Goal: Task Accomplishment & Management: Use online tool/utility

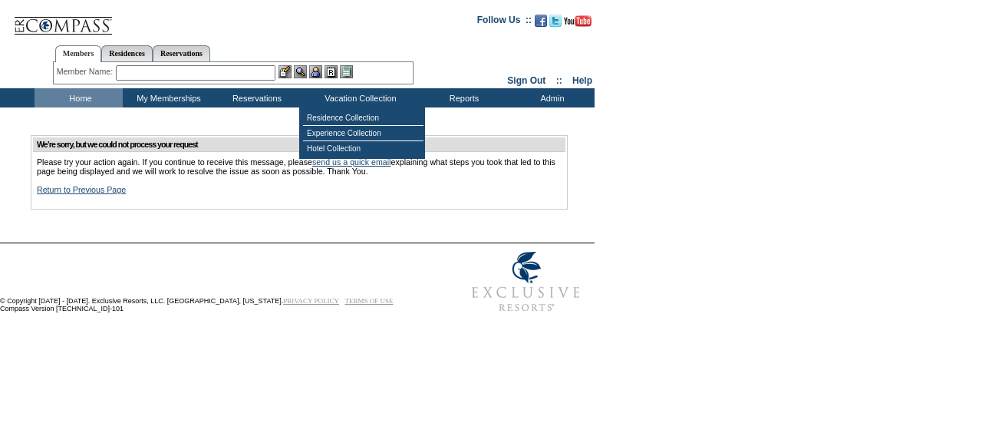
click at [227, 70] on input "text" at bounding box center [196, 72] width 160 height 15
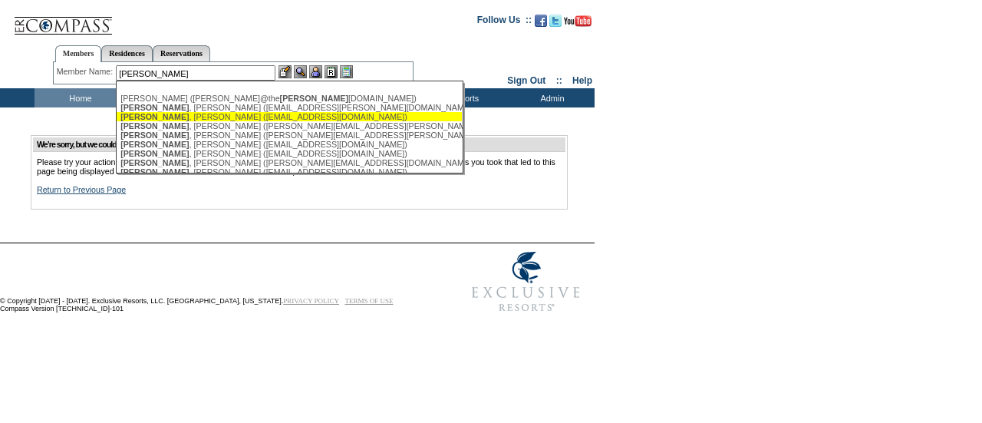
click at [198, 116] on div "McBride , Anne (annesmcbride@gmail.com)" at bounding box center [289, 116] width 338 height 9
type input "McBride, Anne (annesmcbride@gmail.com)"
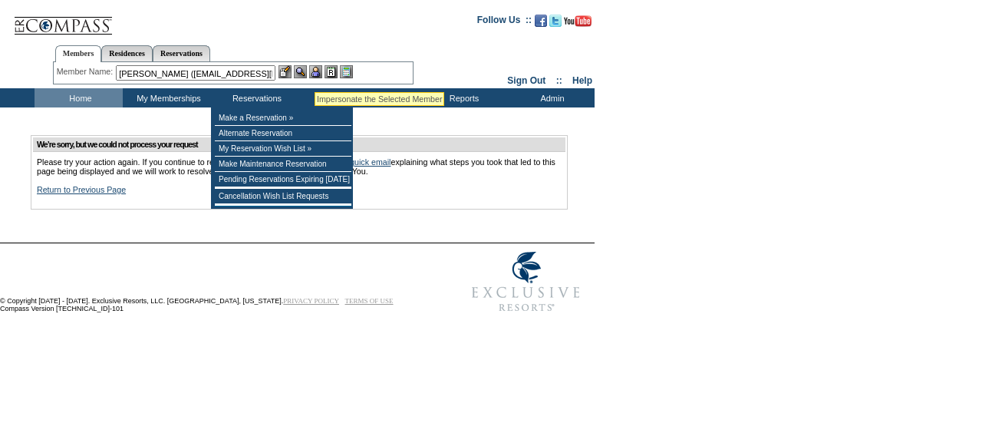
click at [315, 73] on img at bounding box center [315, 71] width 13 height 13
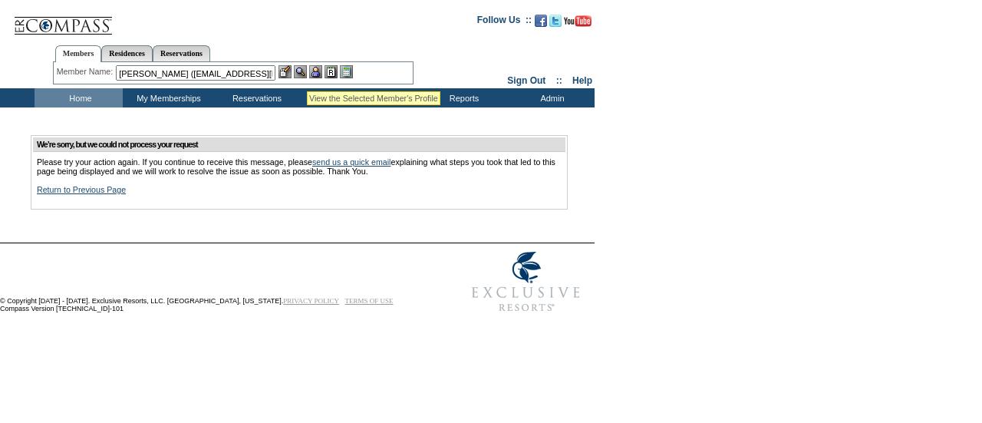
click at [307, 72] on img at bounding box center [300, 71] width 13 height 13
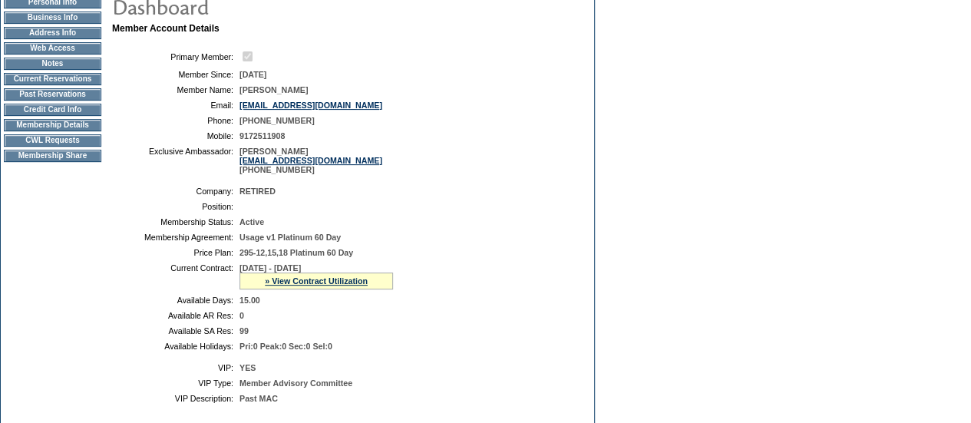
scroll to position [167, 0]
click at [51, 145] on td "CWL Requests" at bounding box center [52, 139] width 97 height 12
